Goal: Transaction & Acquisition: Purchase product/service

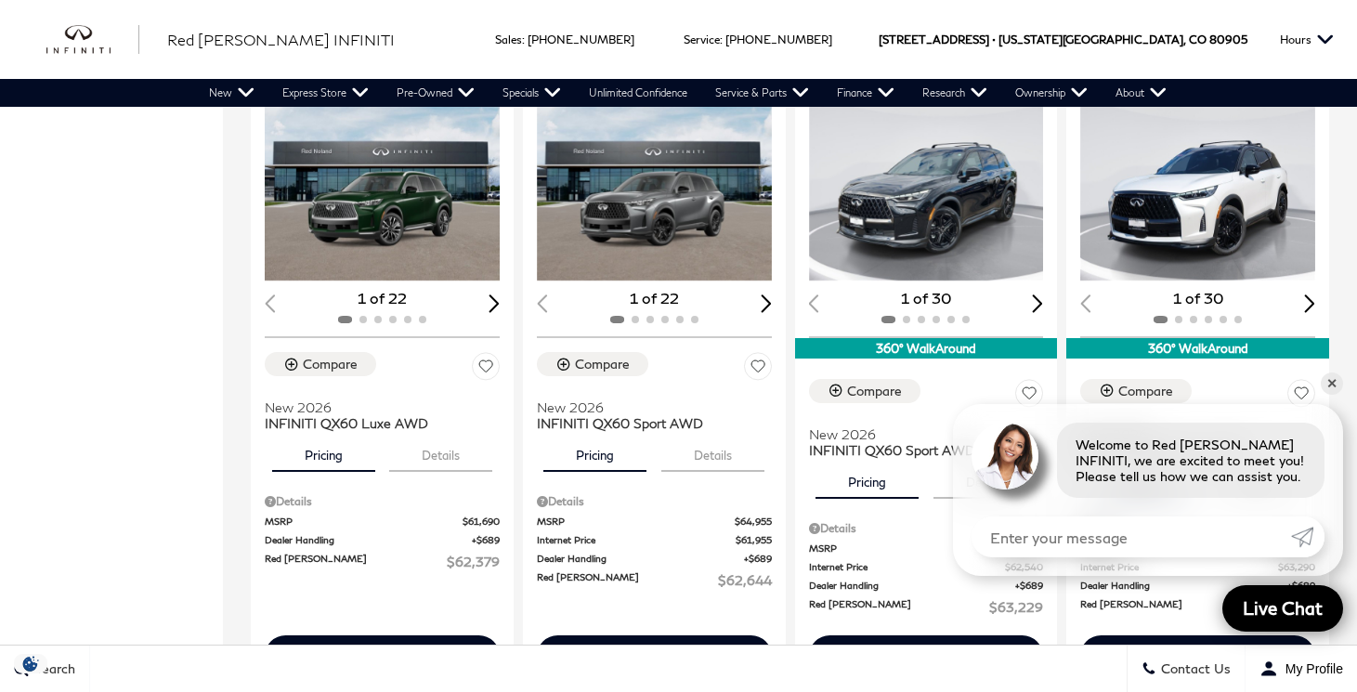
scroll to position [1726, 0]
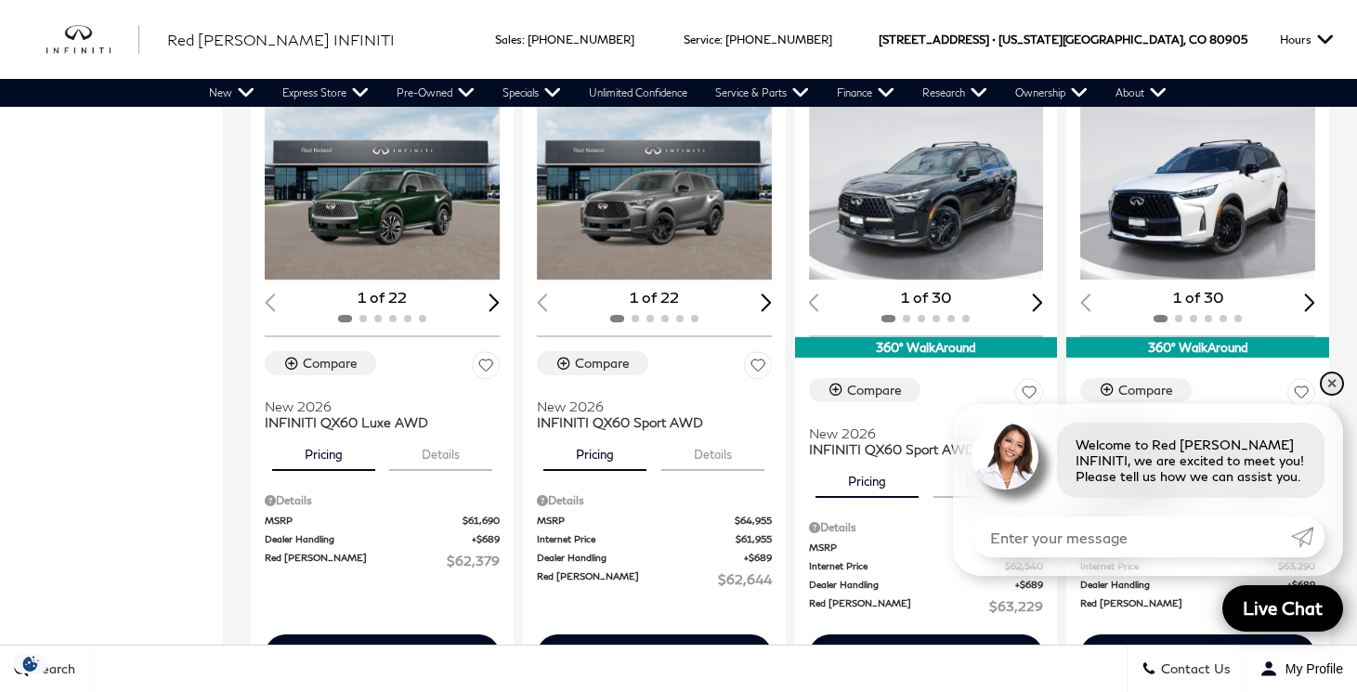
click at [1330, 383] on link "✕" at bounding box center [1332, 384] width 22 height 22
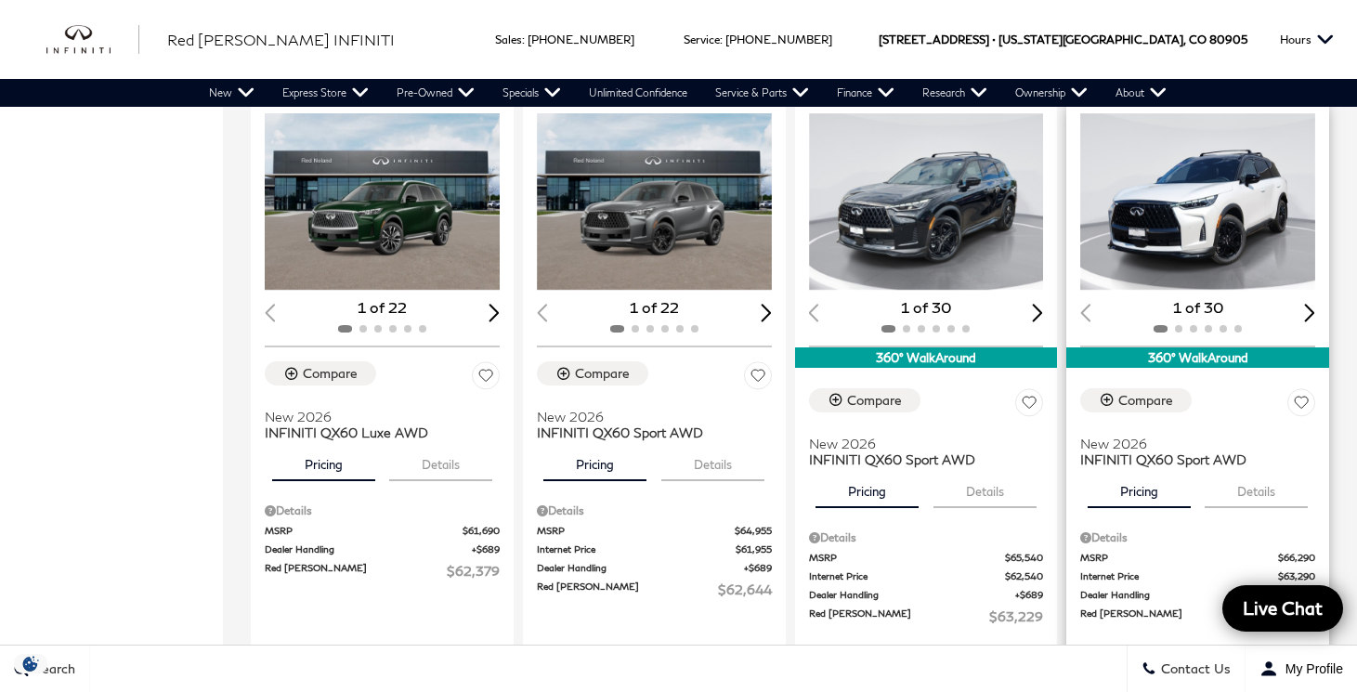
scroll to position [1698, 0]
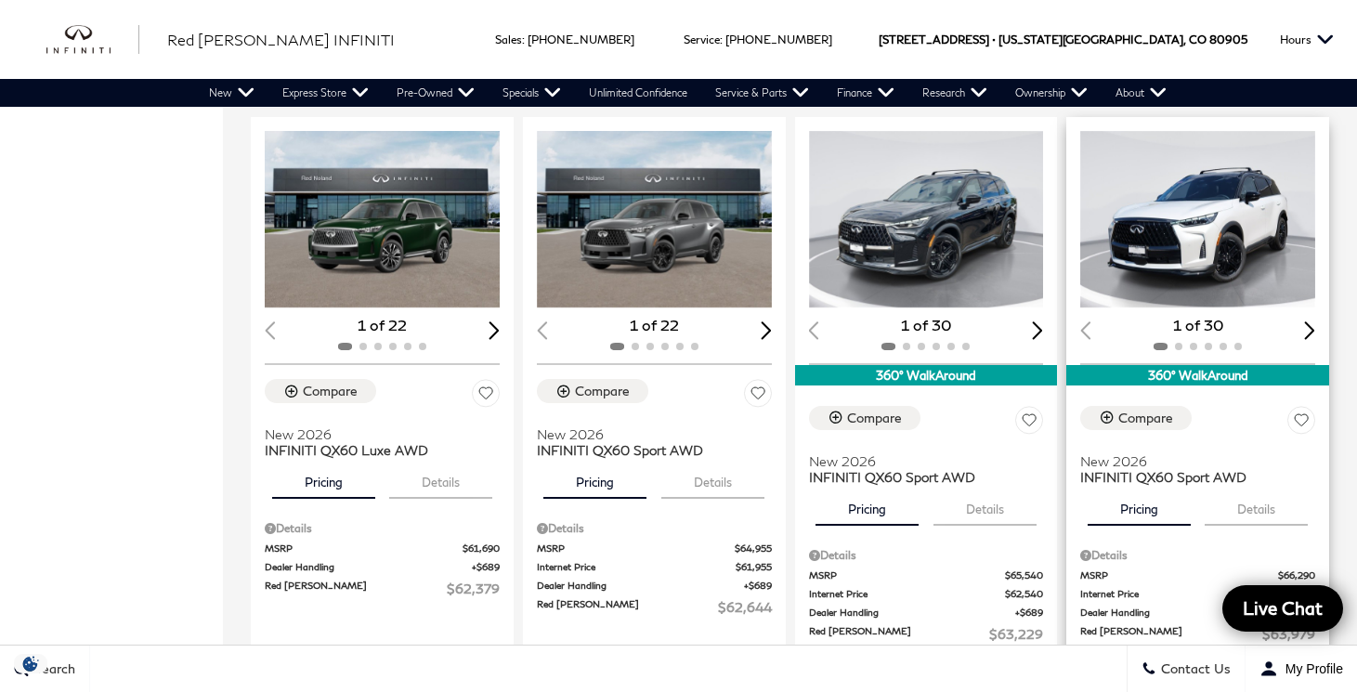
click at [1211, 230] on img "1 / 2" at bounding box center [1198, 219] width 235 height 177
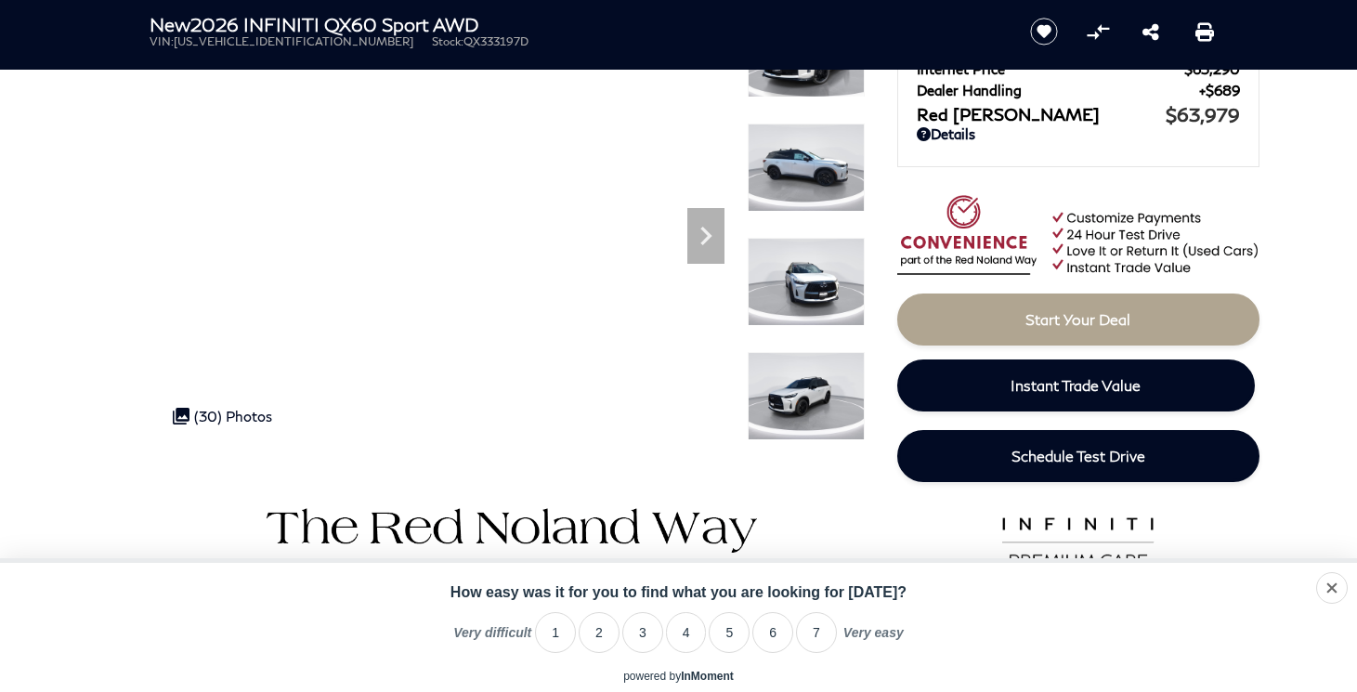
scroll to position [155, 0]
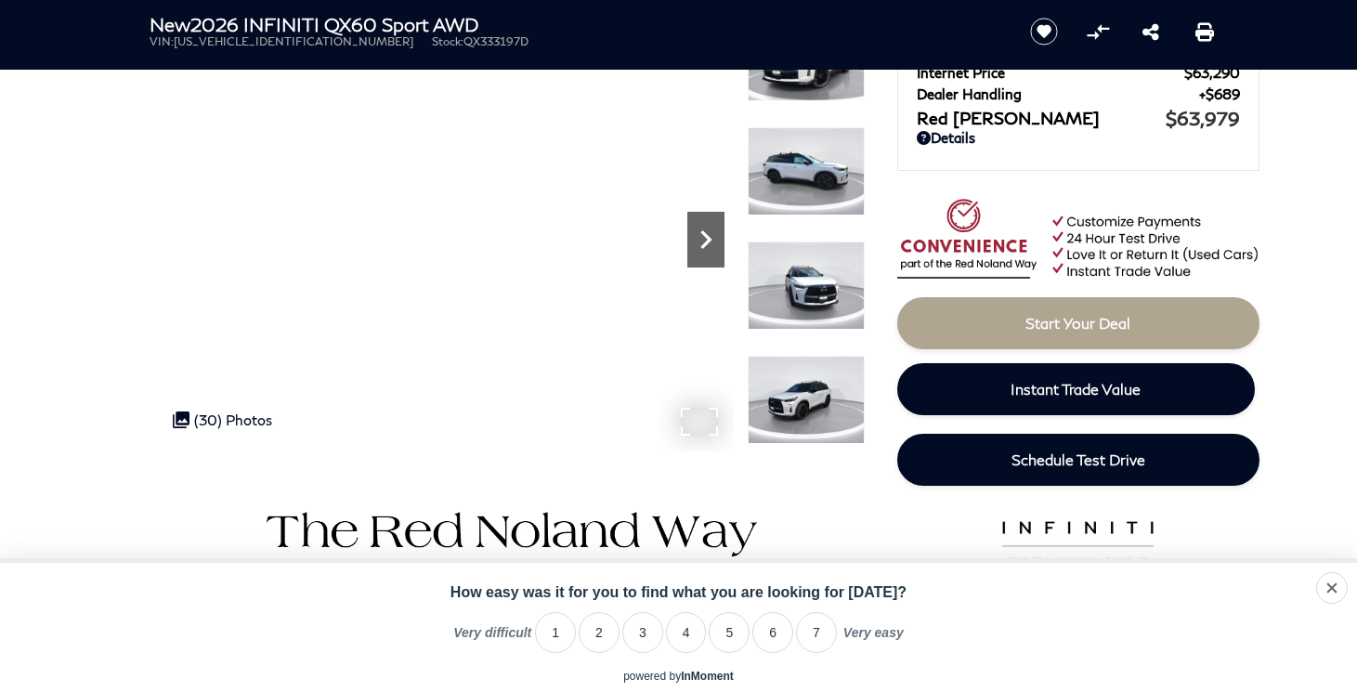
click at [699, 243] on icon "Next" at bounding box center [706, 239] width 37 height 37
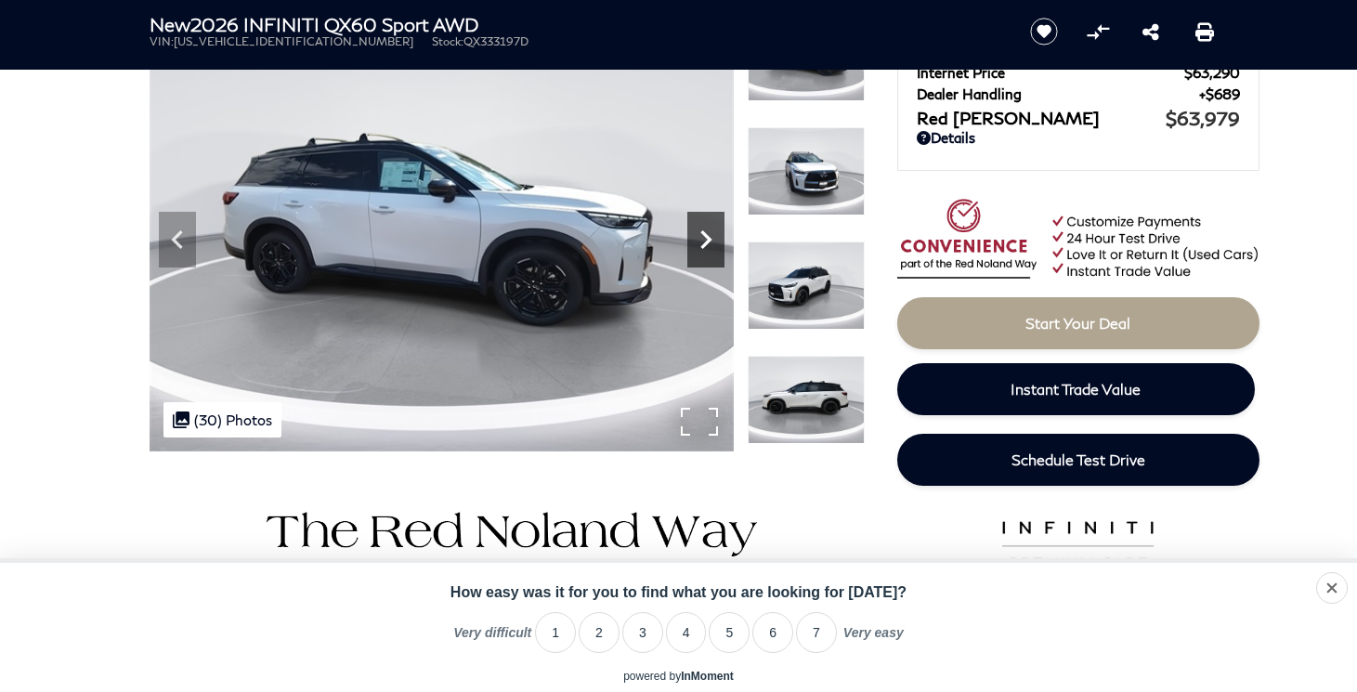
click at [699, 241] on icon "Next" at bounding box center [706, 239] width 37 height 37
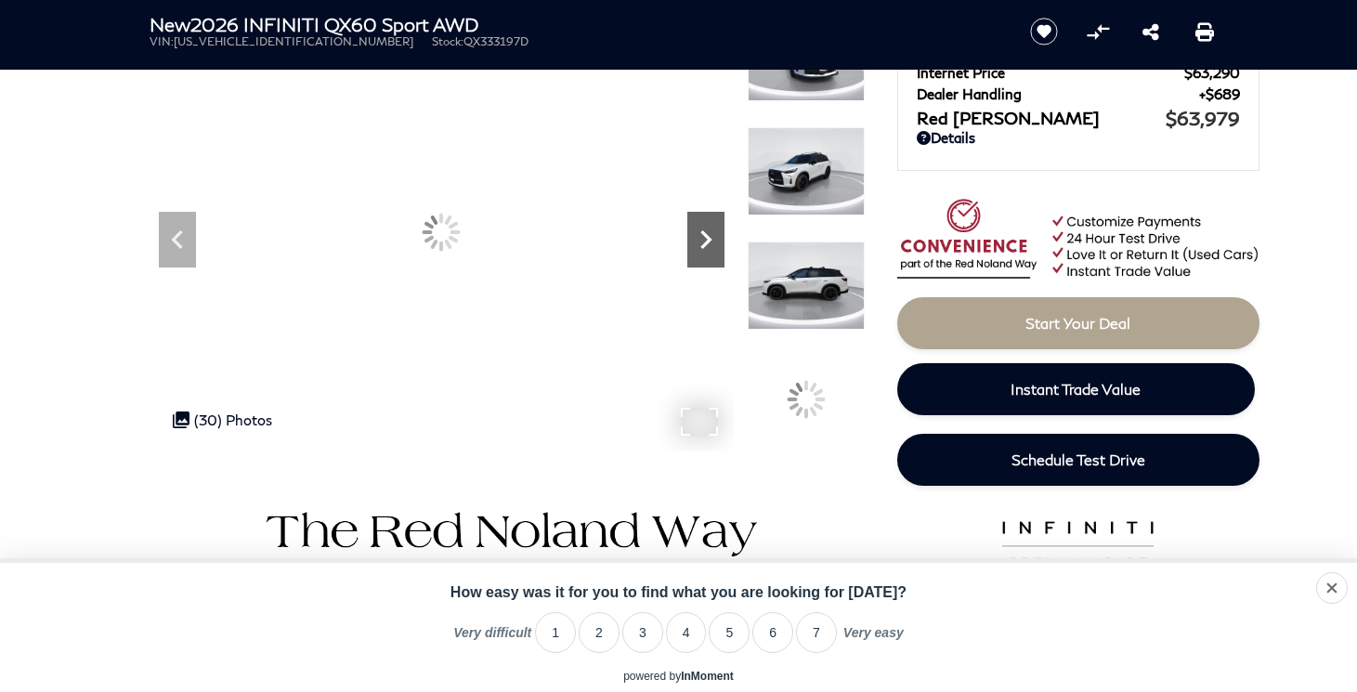
click at [699, 241] on icon "Next" at bounding box center [706, 239] width 37 height 37
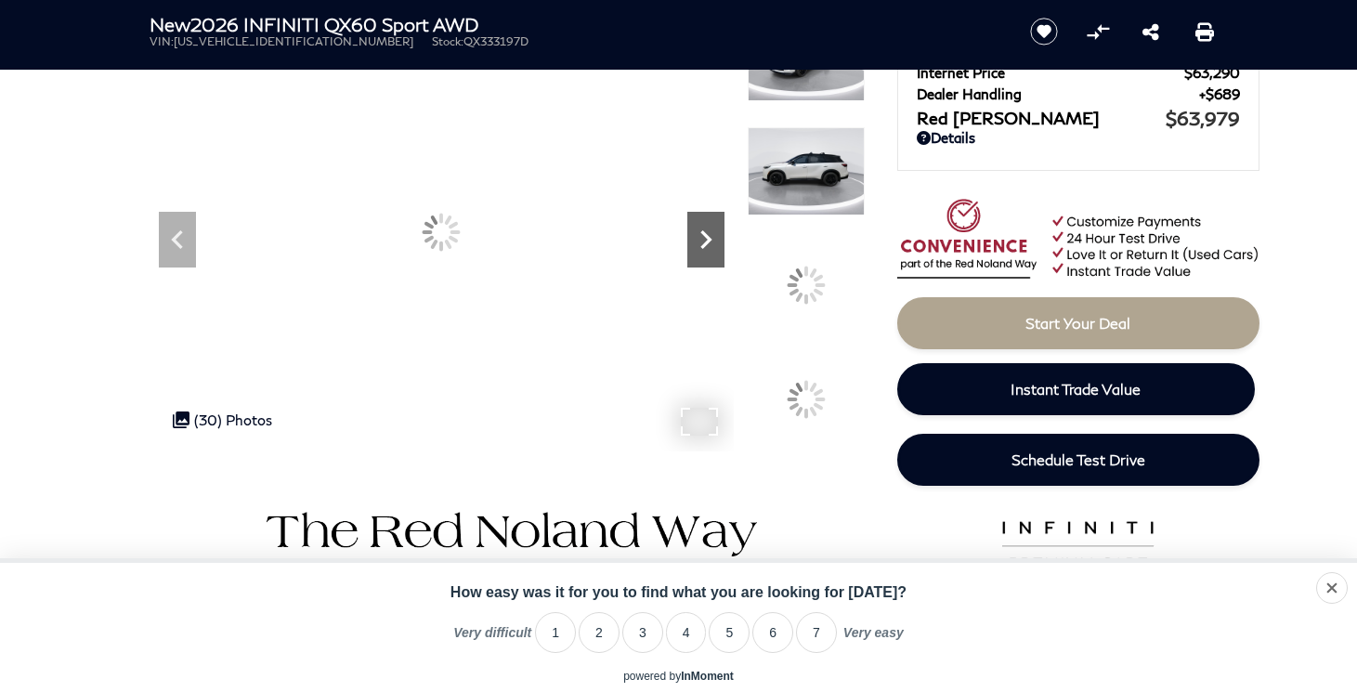
click at [699, 241] on icon "Next" at bounding box center [706, 239] width 37 height 37
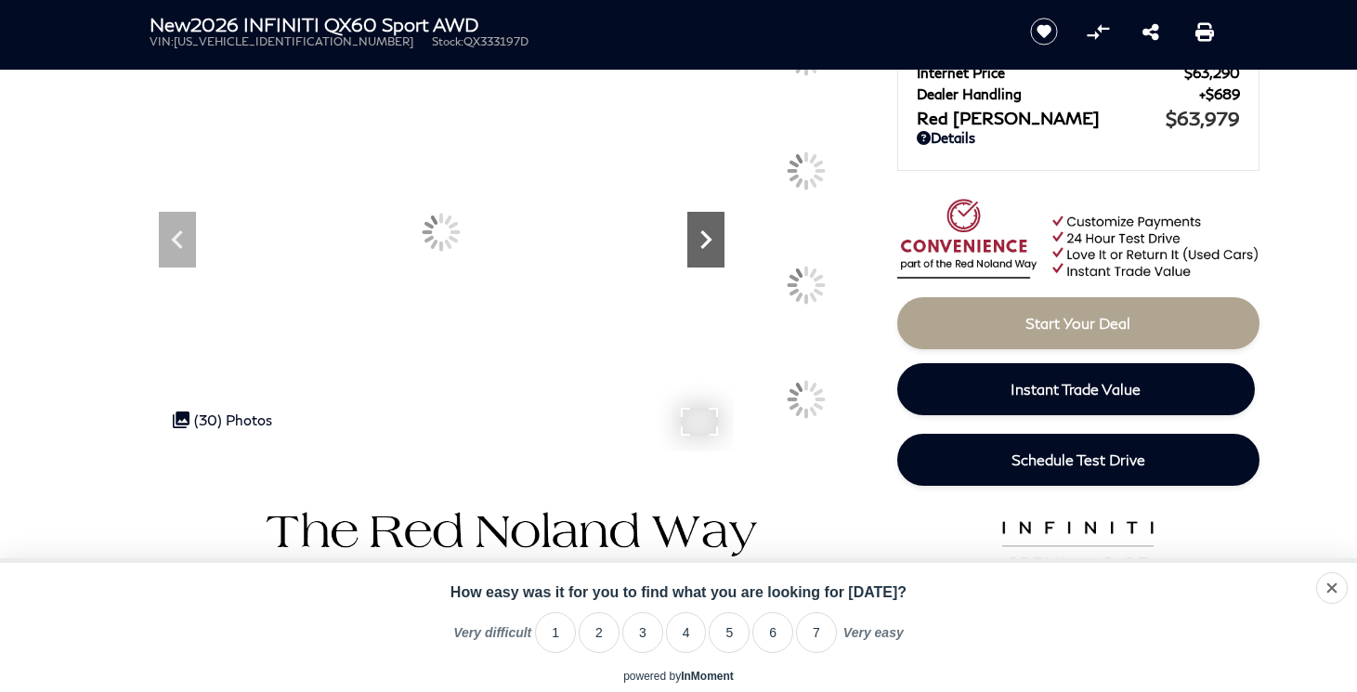
click at [699, 241] on icon "Next" at bounding box center [706, 239] width 37 height 37
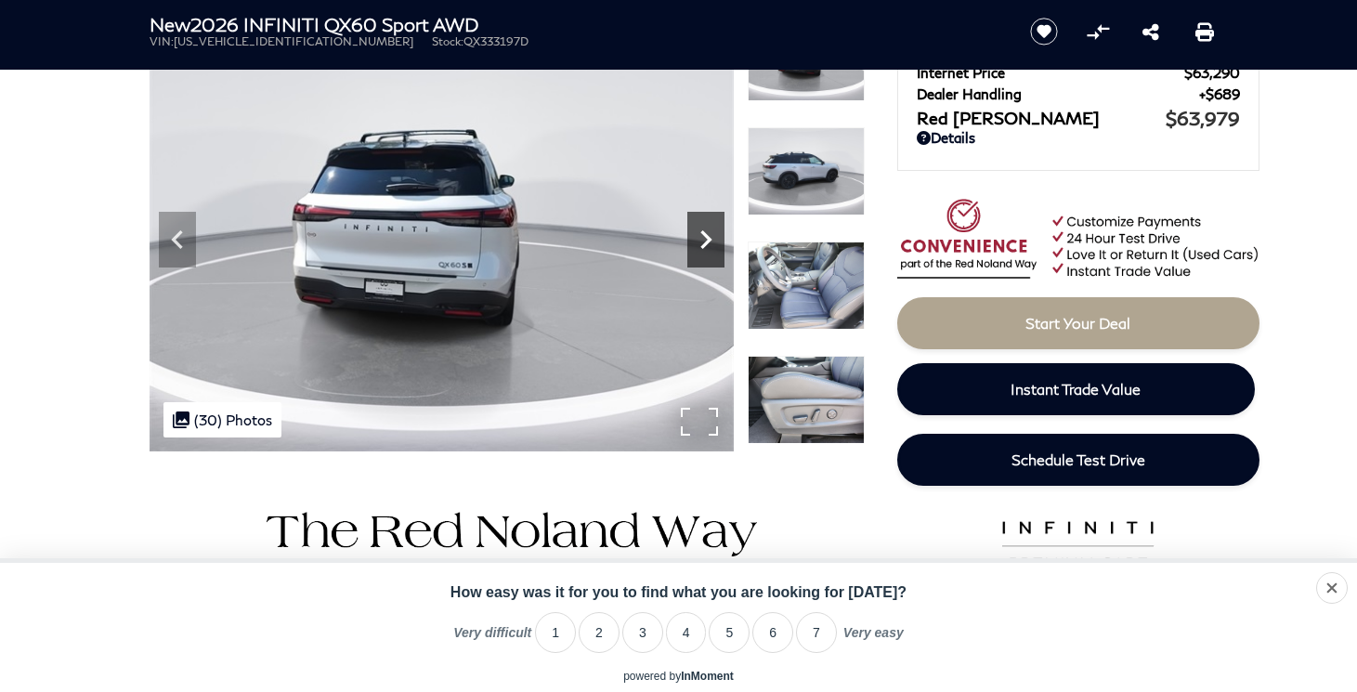
click at [699, 241] on icon "Next" at bounding box center [706, 239] width 37 height 37
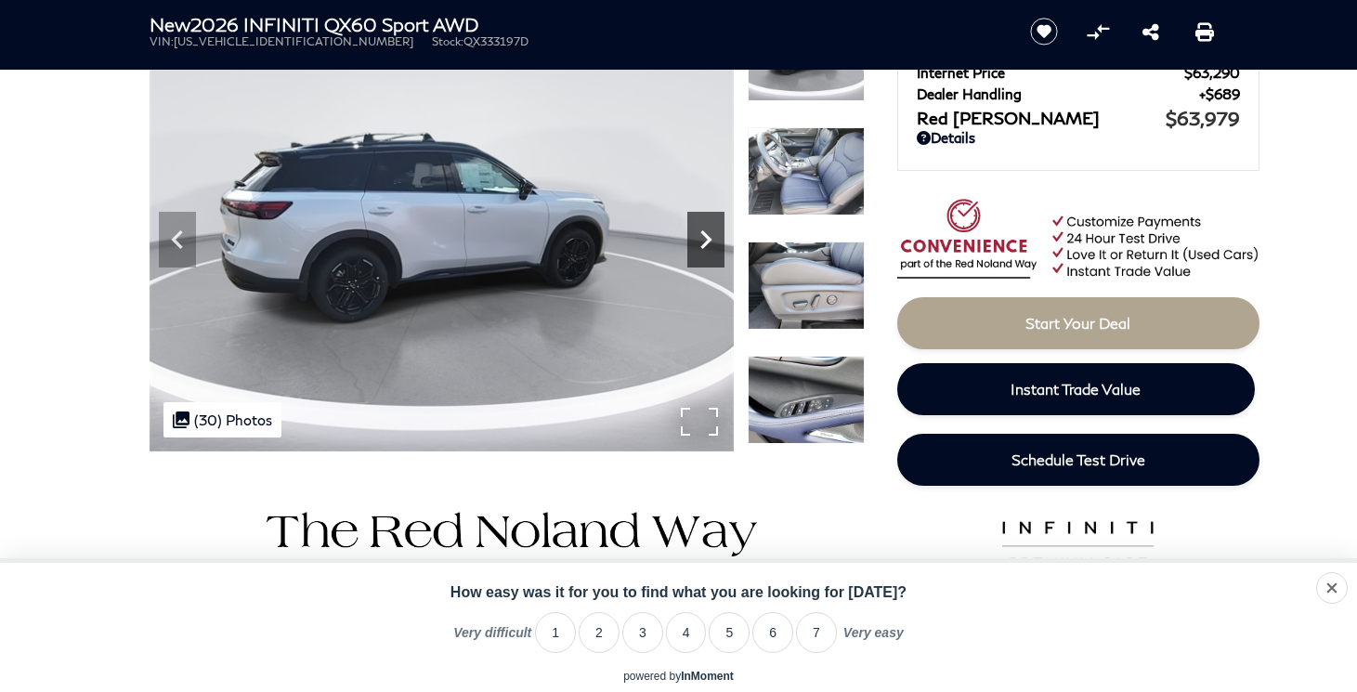
click at [699, 242] on icon "Next" at bounding box center [706, 239] width 37 height 37
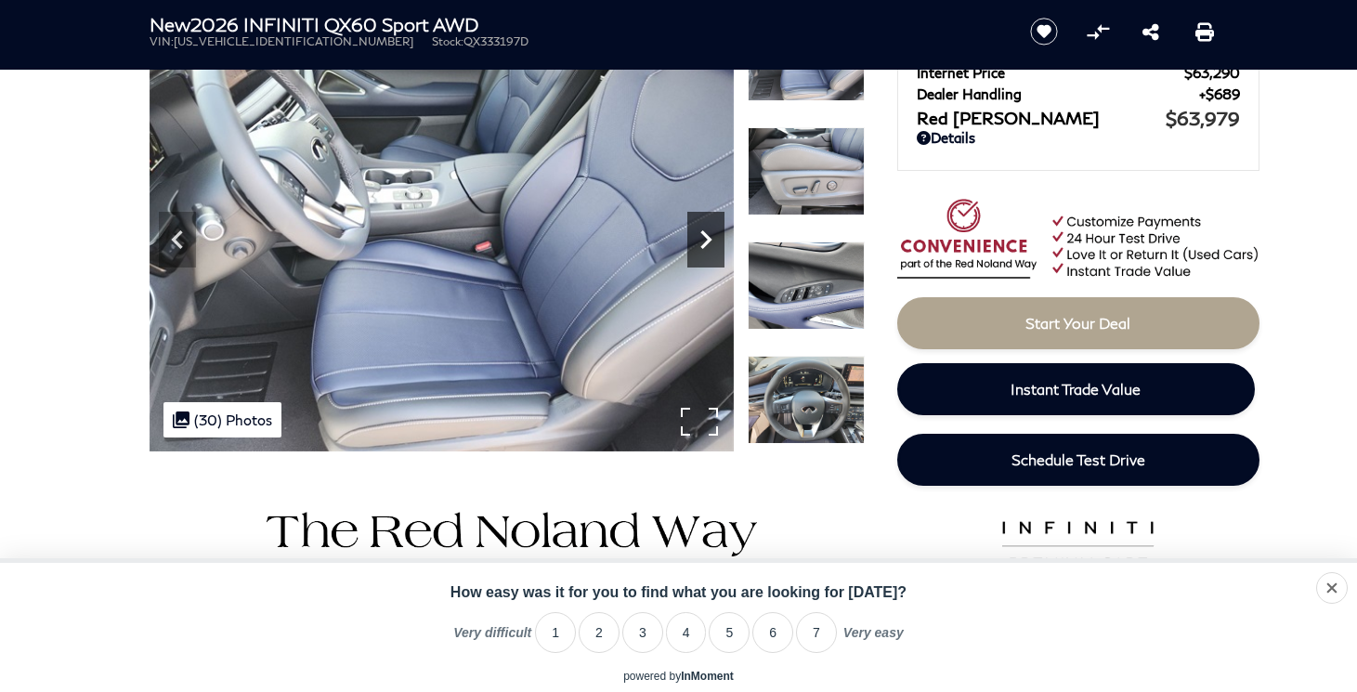
click at [699, 244] on icon "Next" at bounding box center [706, 239] width 37 height 37
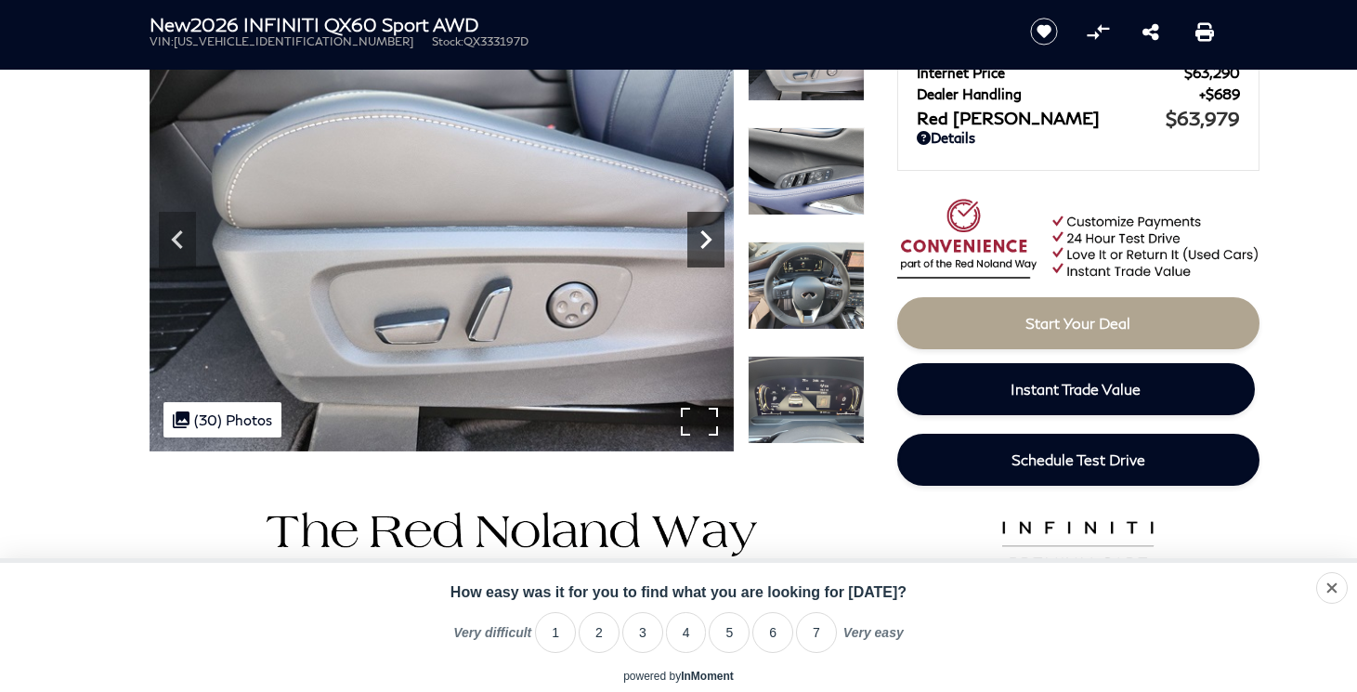
click at [699, 243] on icon "Next" at bounding box center [706, 239] width 37 height 37
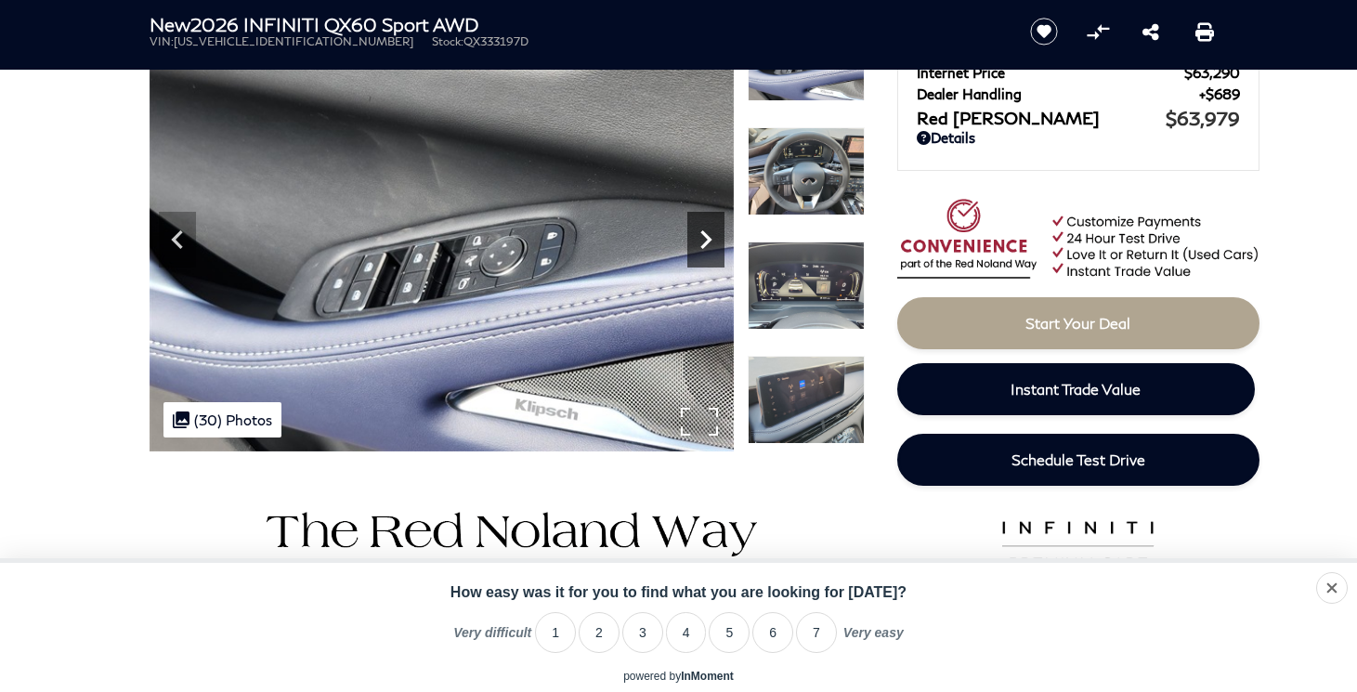
click at [703, 247] on icon "Next" at bounding box center [706, 239] width 11 height 19
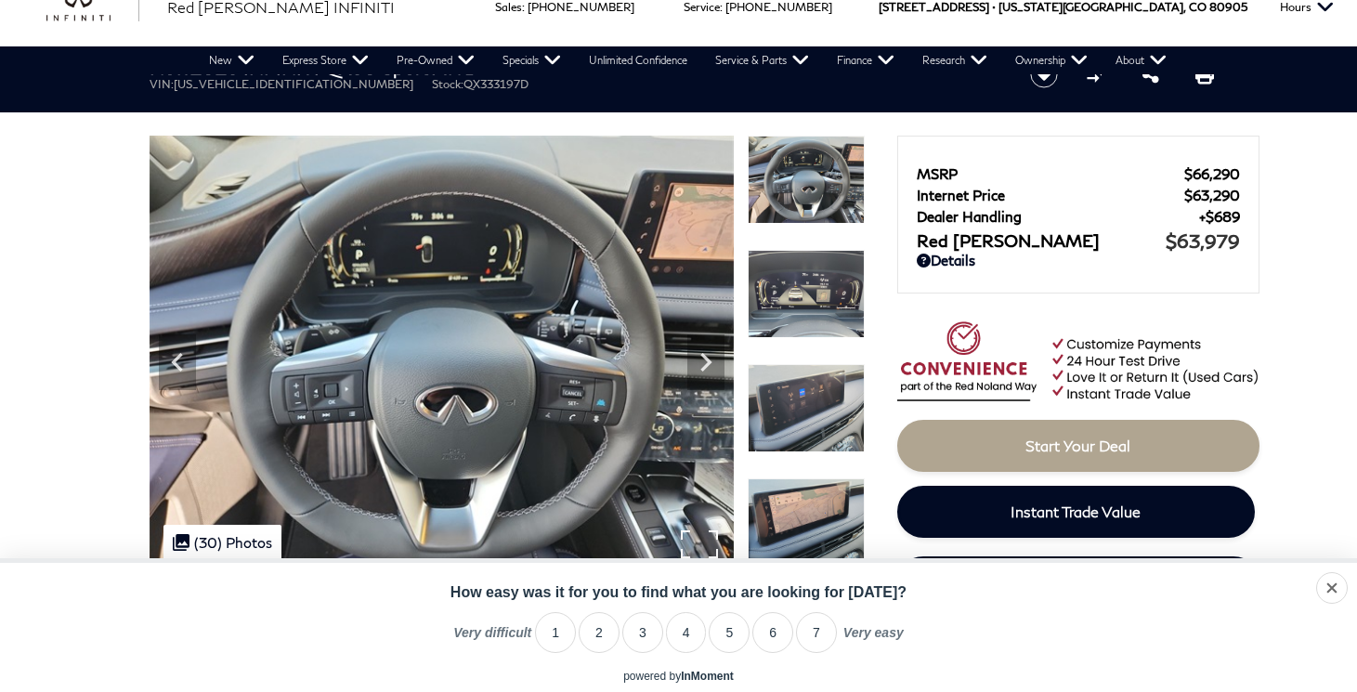
scroll to position [10, 0]
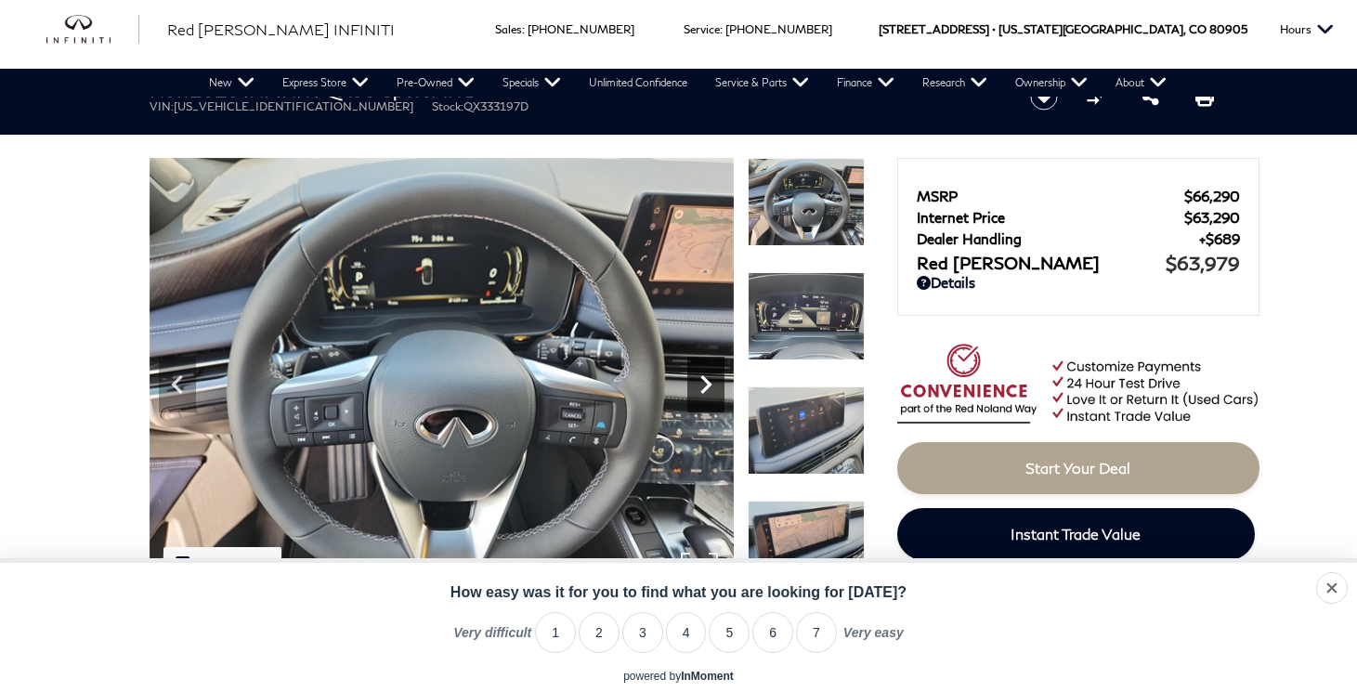
click at [702, 381] on icon "Next" at bounding box center [706, 384] width 37 height 37
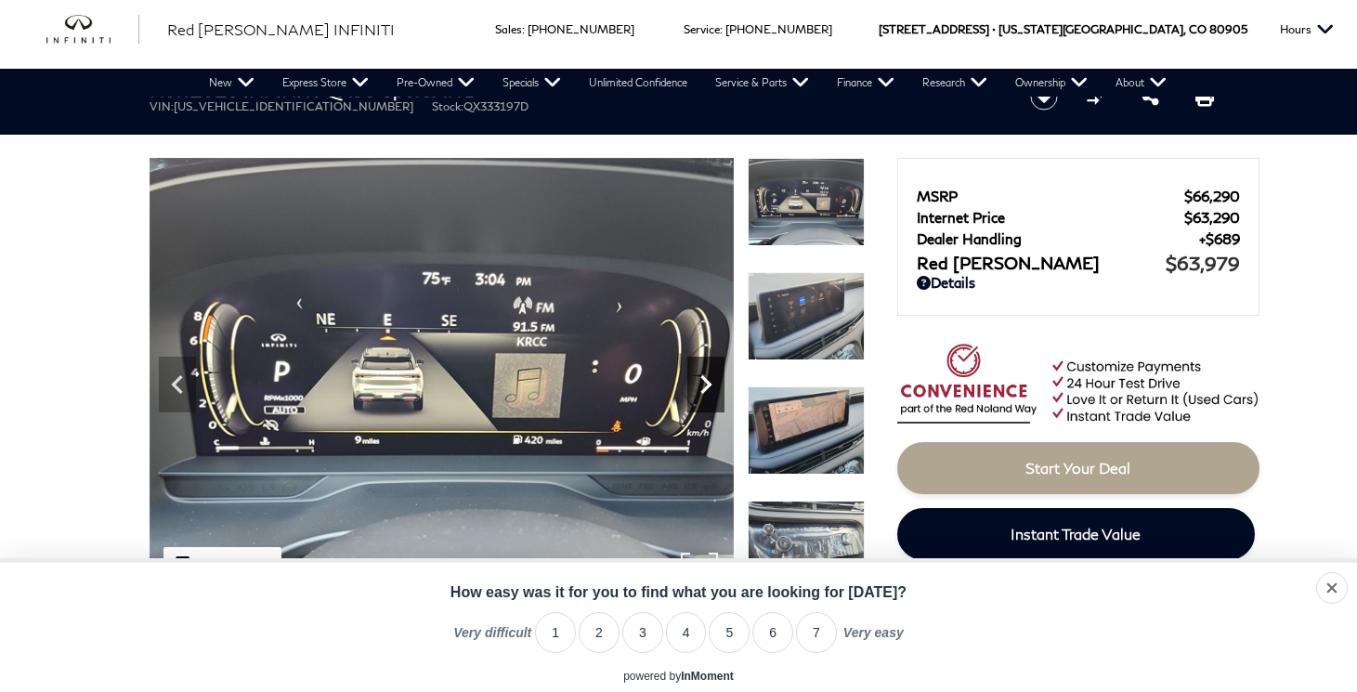
click at [702, 381] on icon "Next" at bounding box center [706, 384] width 37 height 37
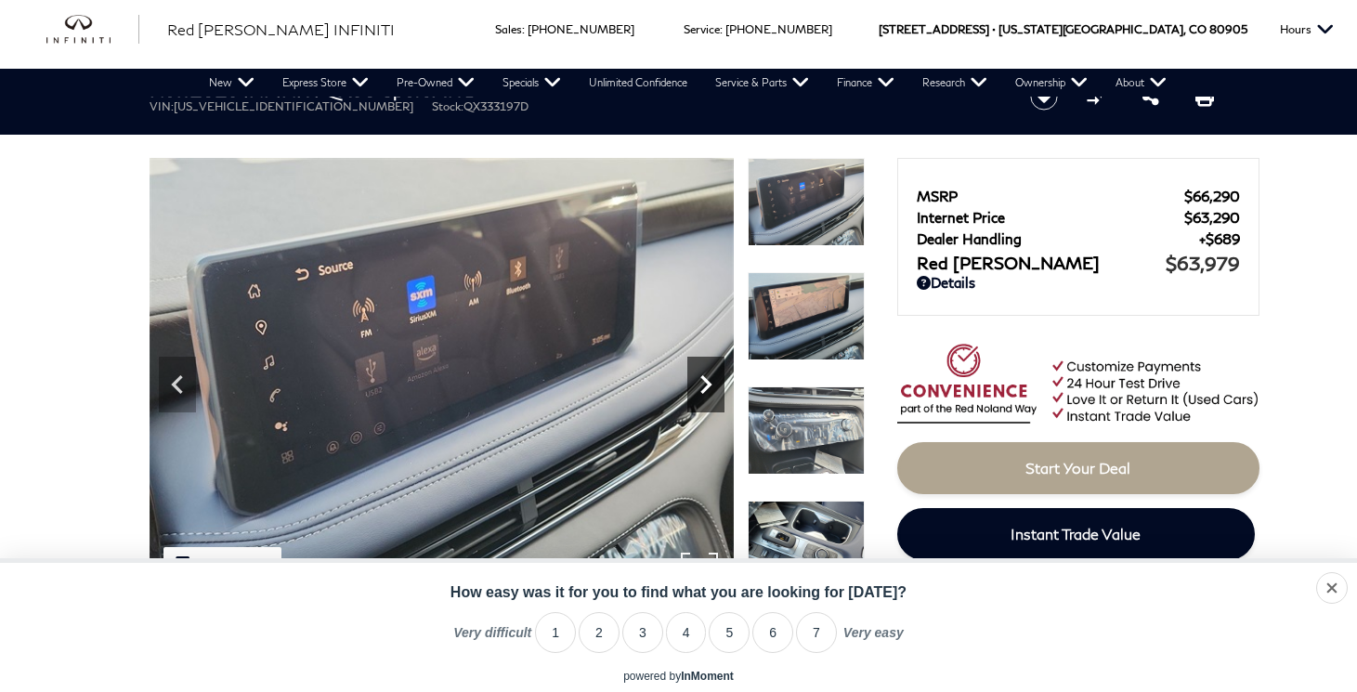
click at [702, 381] on icon "Next" at bounding box center [706, 384] width 37 height 37
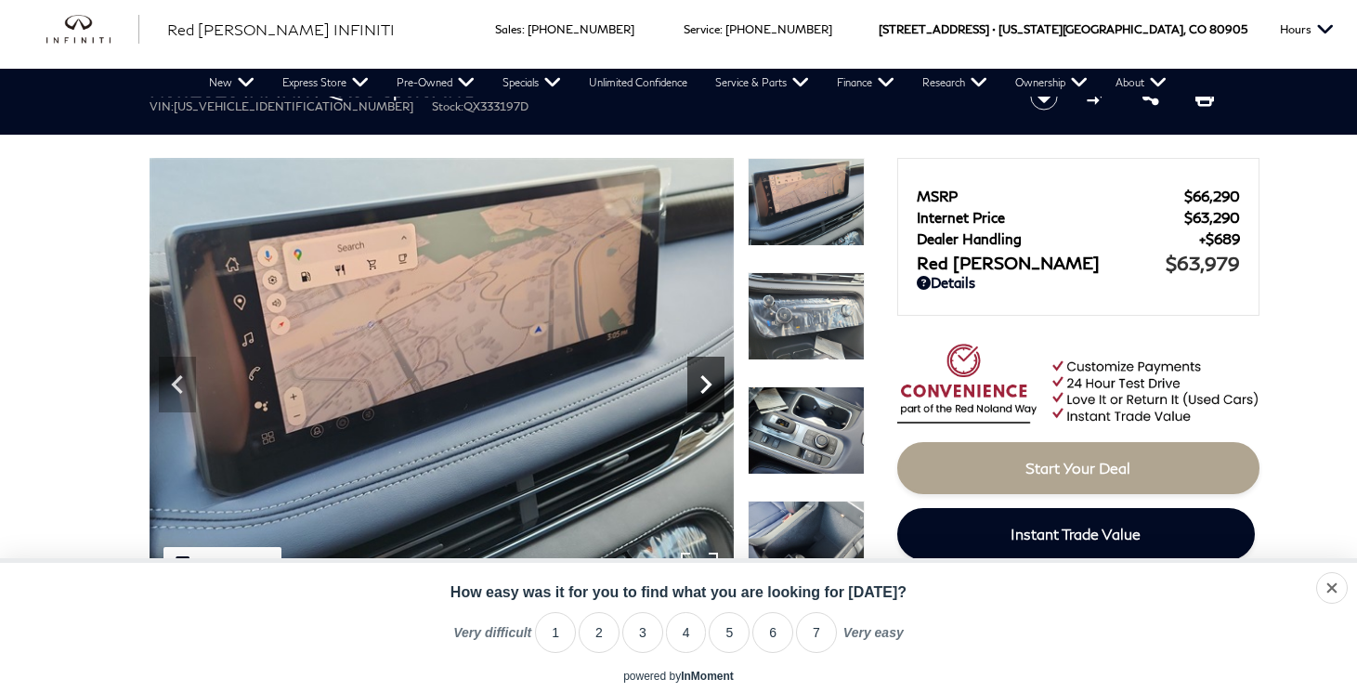
click at [702, 385] on icon "Next" at bounding box center [706, 384] width 37 height 37
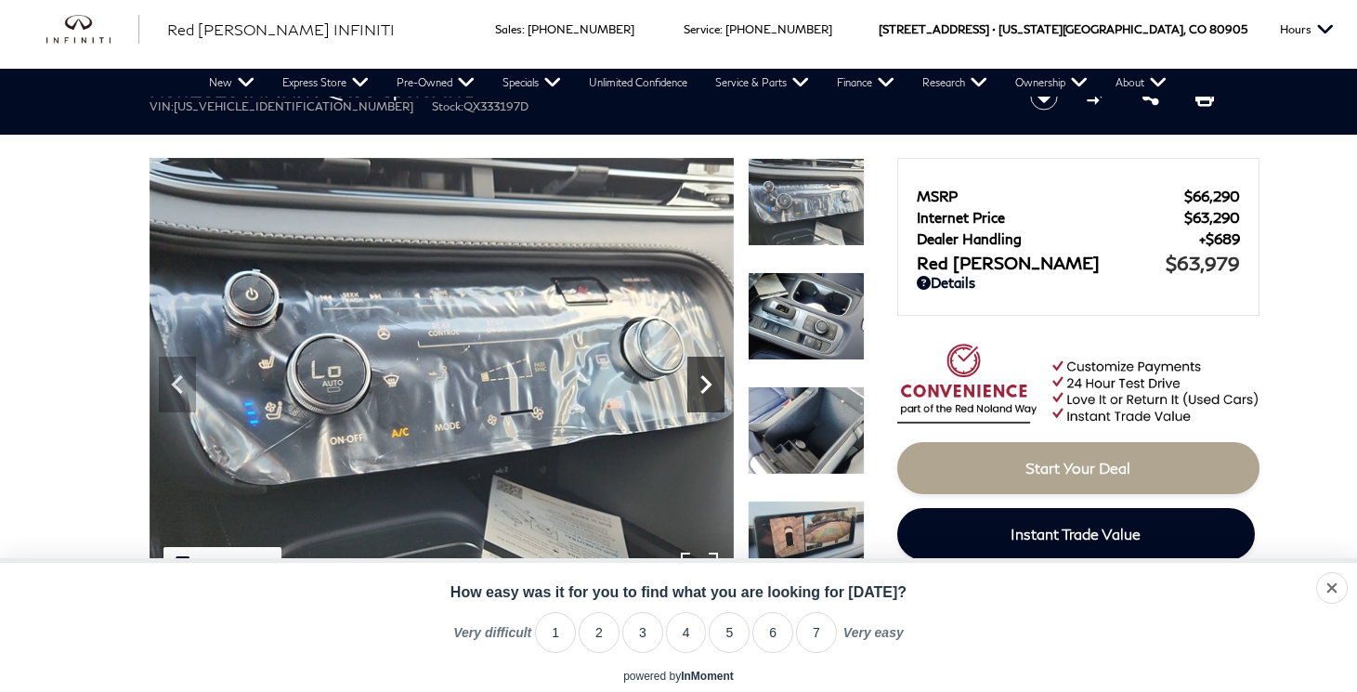
click at [702, 385] on icon "Next" at bounding box center [706, 384] width 37 height 37
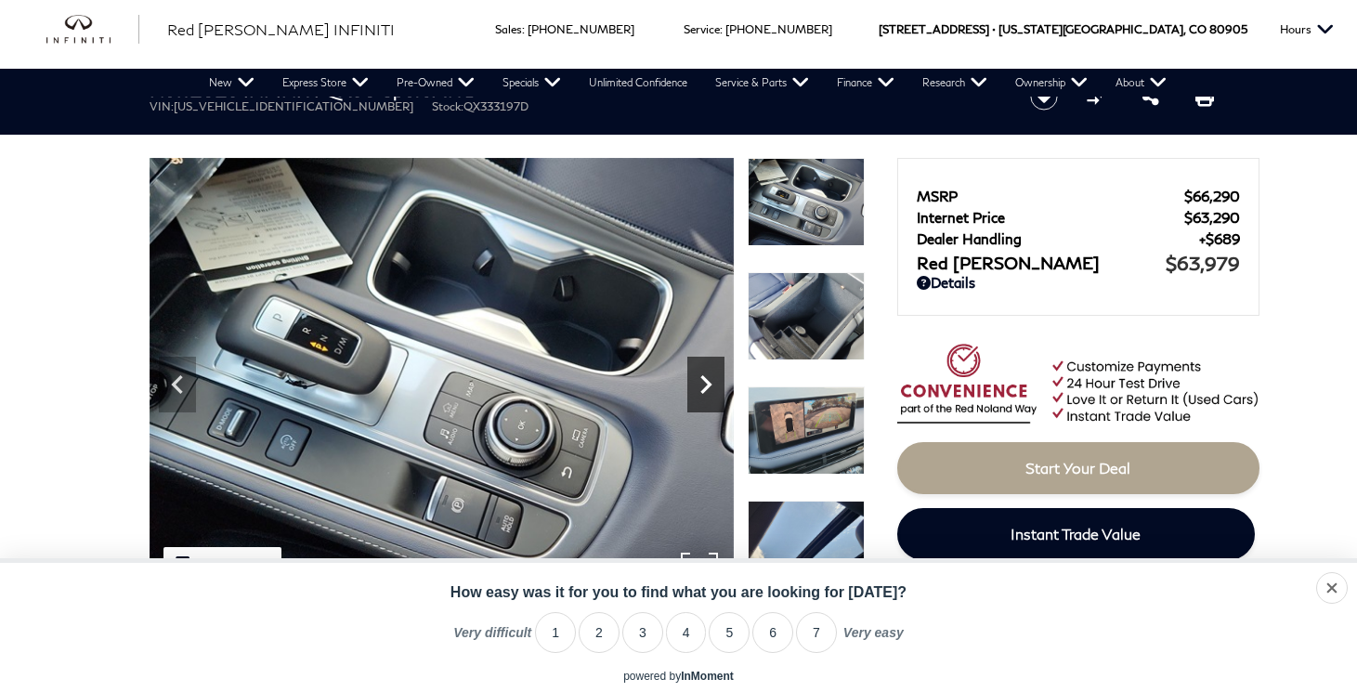
click at [702, 385] on icon "Next" at bounding box center [706, 384] width 37 height 37
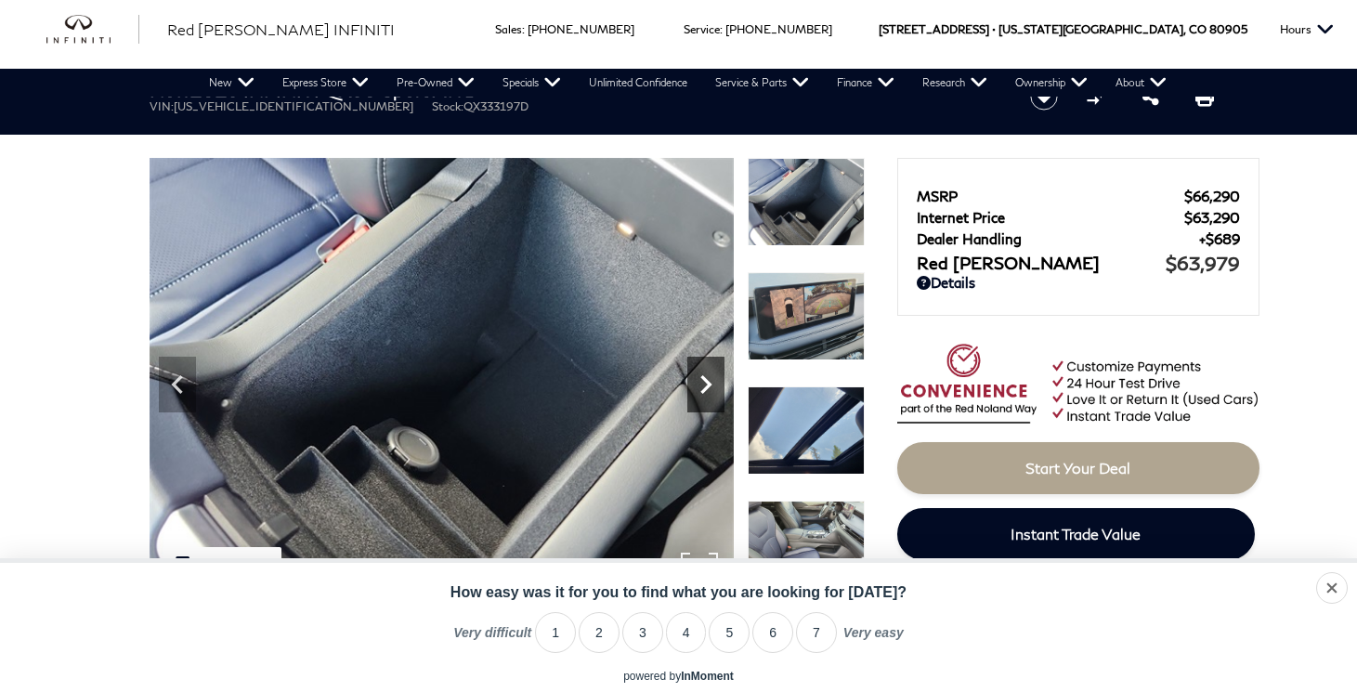
click at [702, 385] on icon "Next" at bounding box center [706, 384] width 37 height 37
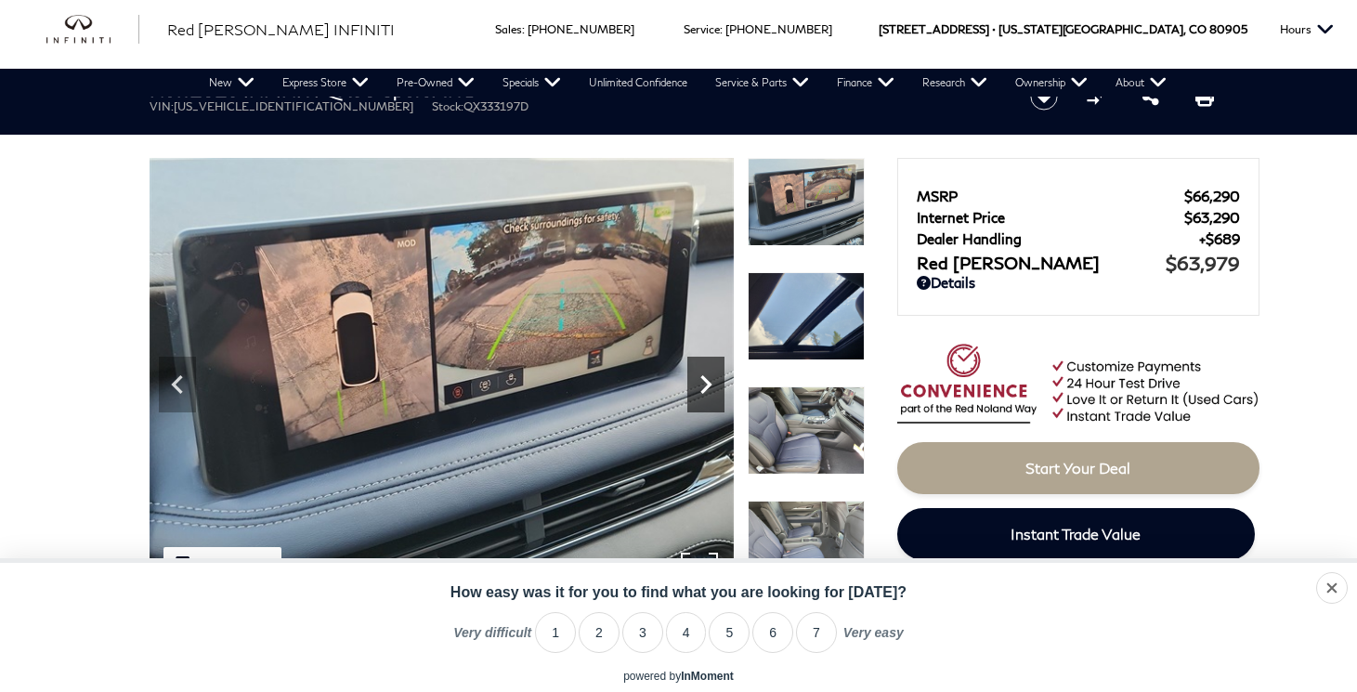
click at [702, 385] on icon "Next" at bounding box center [706, 384] width 37 height 37
